Goal: Information Seeking & Learning: Learn about a topic

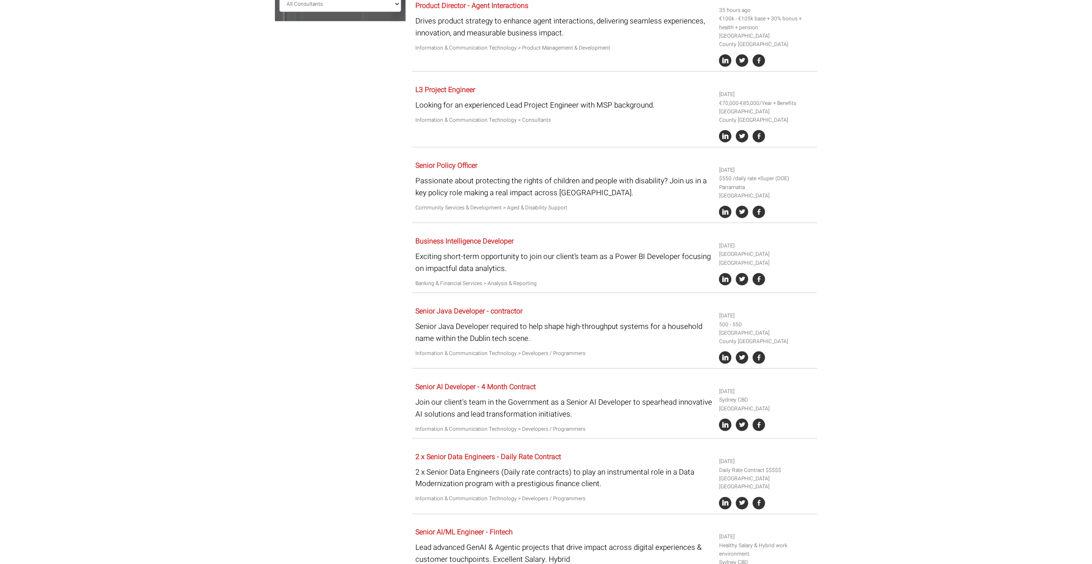
scroll to position [354, 0]
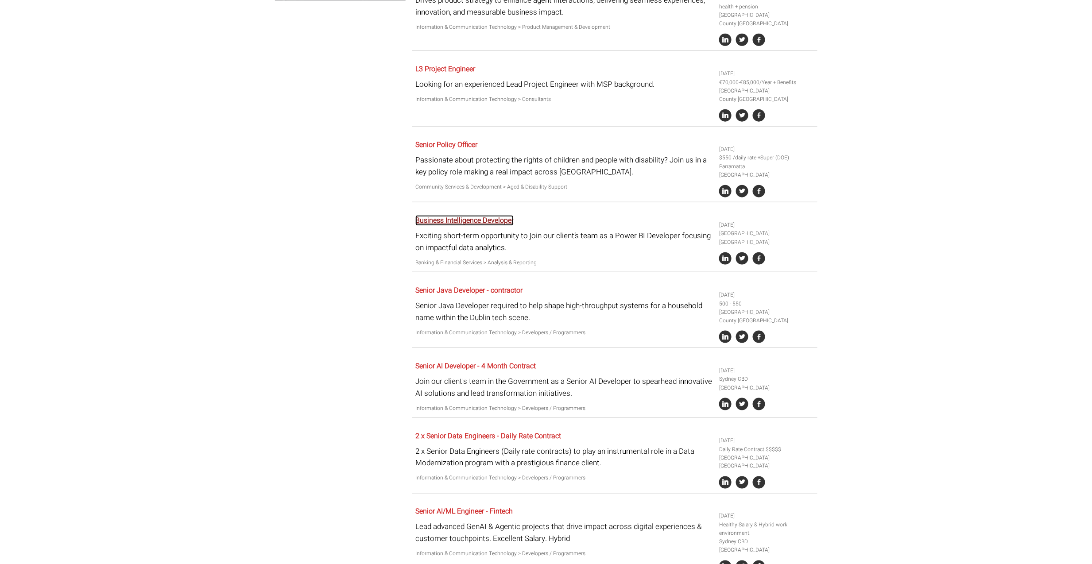
click at [476, 215] on link "Business Intelligence Developer" at bounding box center [464, 220] width 98 height 11
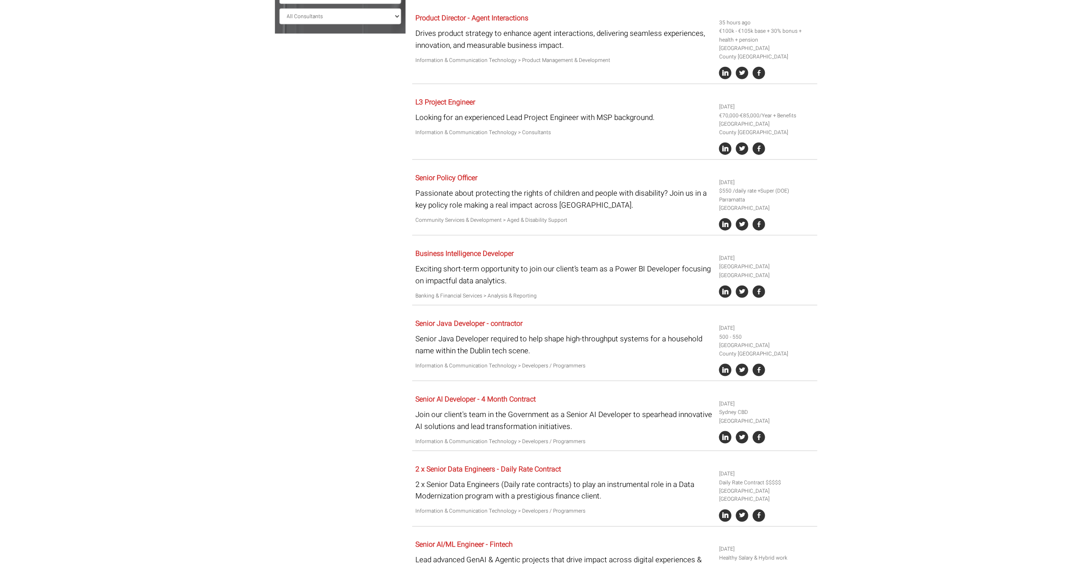
scroll to position [295, 0]
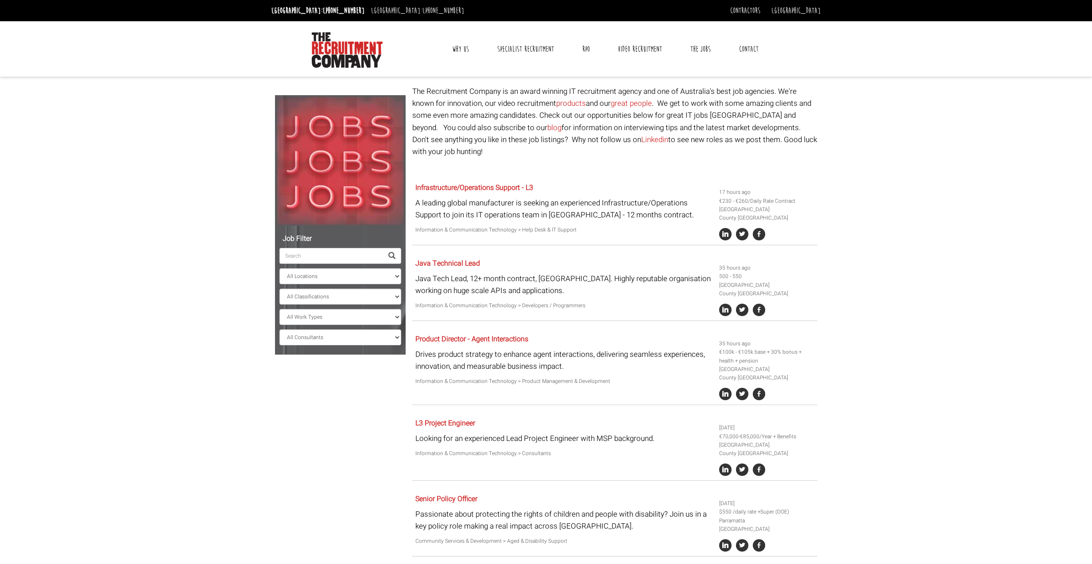
scroll to position [295, 0]
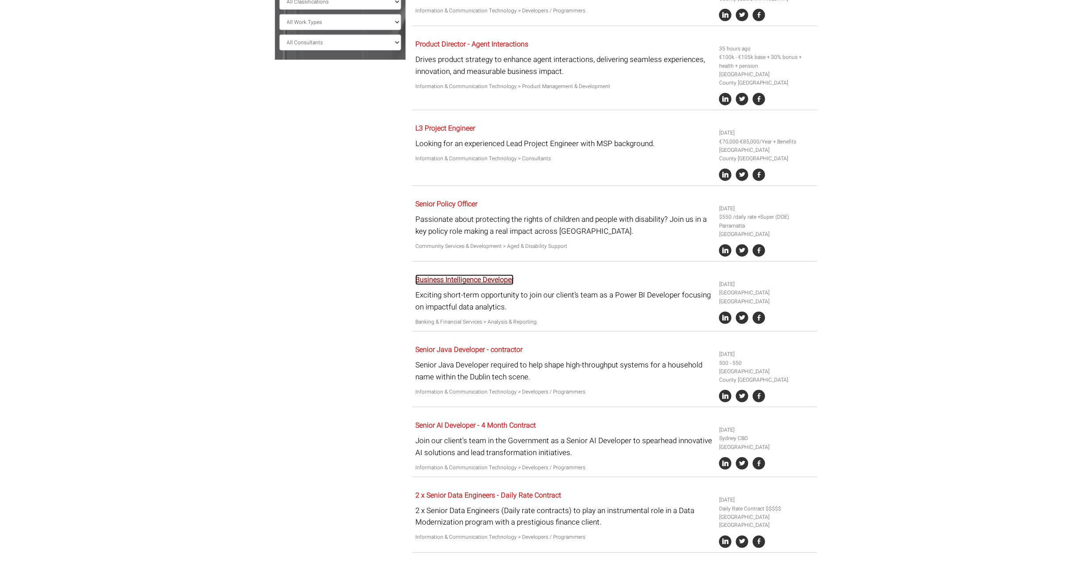
click at [461, 275] on link "Business Intelligence Developer" at bounding box center [464, 280] width 98 height 11
